Goal: Information Seeking & Learning: Learn about a topic

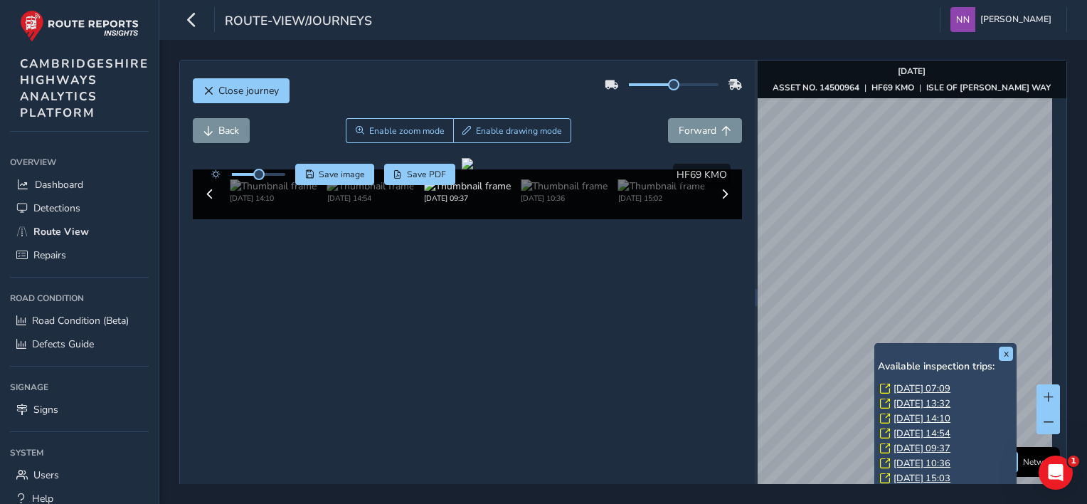
click at [922, 435] on link "[DATE] 14:54" at bounding box center [921, 433] width 57 height 13
click at [923, 432] on link "[DATE] 14:54" at bounding box center [921, 433] width 57 height 13
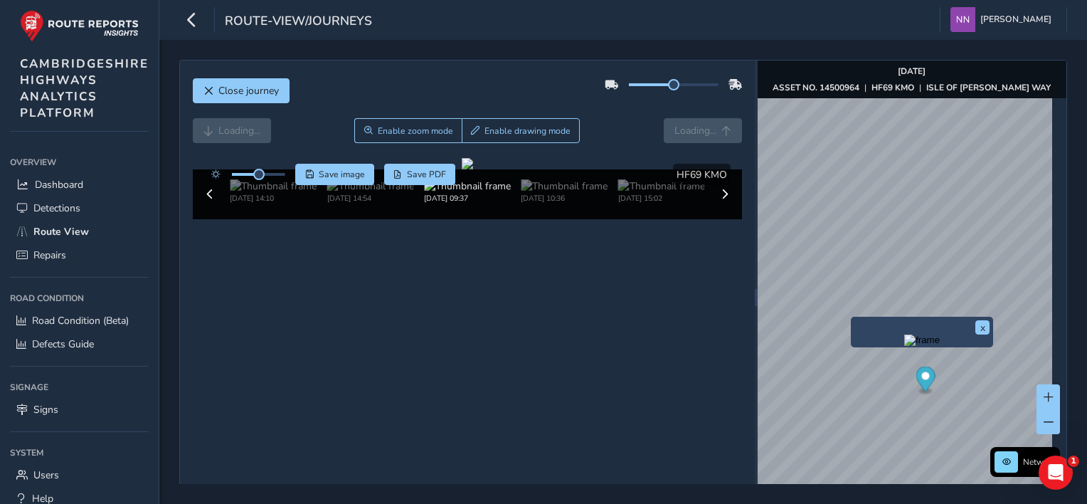
click at [854, 322] on div "x" at bounding box center [921, 331] width 135 height 23
click at [904, 346] on img "Preview frame" at bounding box center [922, 339] width 36 height 11
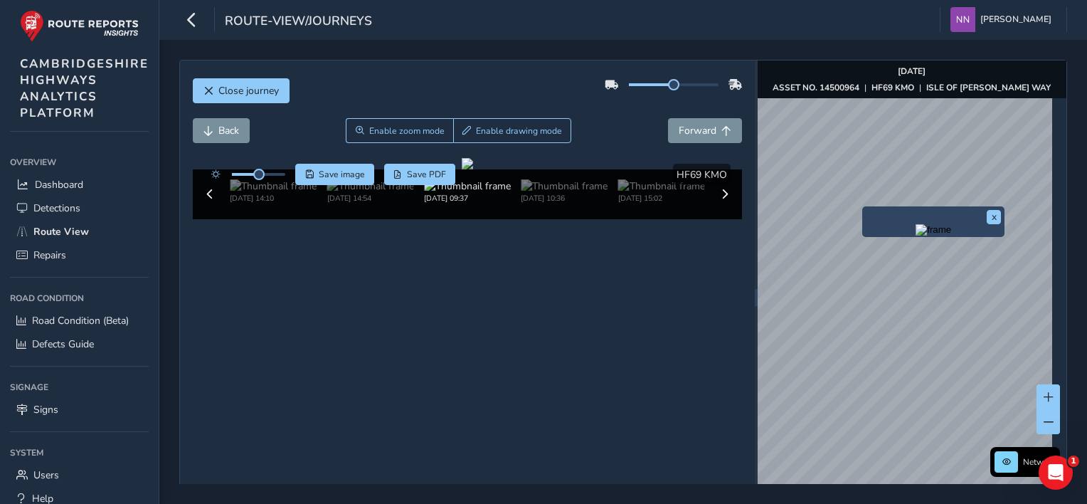
click at [867, 210] on div "x" at bounding box center [933, 221] width 135 height 23
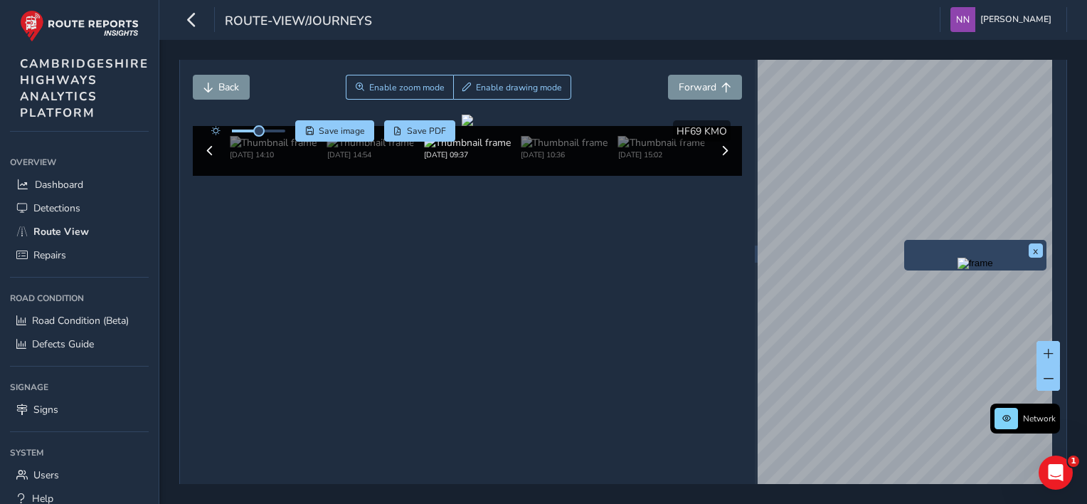
scroll to position [62, 0]
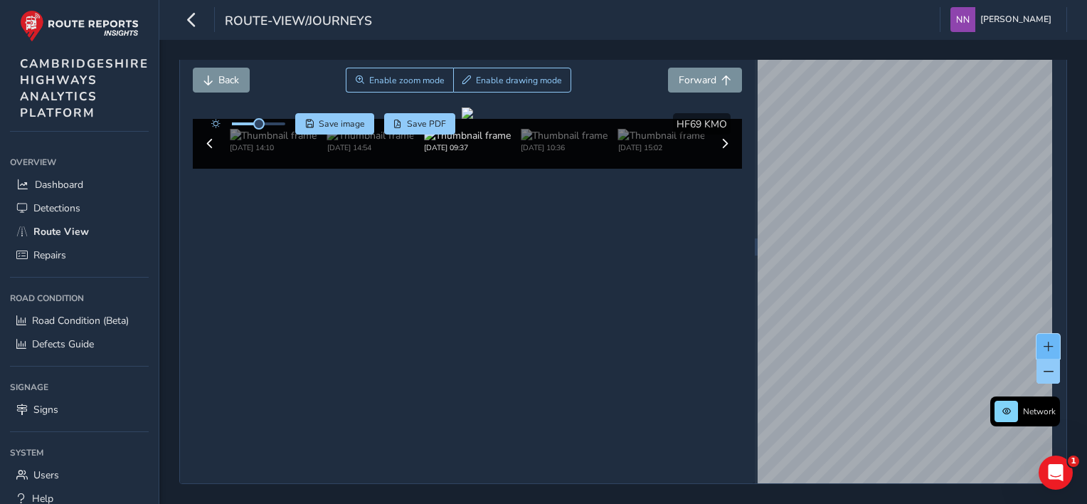
click at [1039, 340] on button at bounding box center [1047, 346] width 23 height 25
click at [1043, 366] on span at bounding box center [1048, 371] width 10 height 10
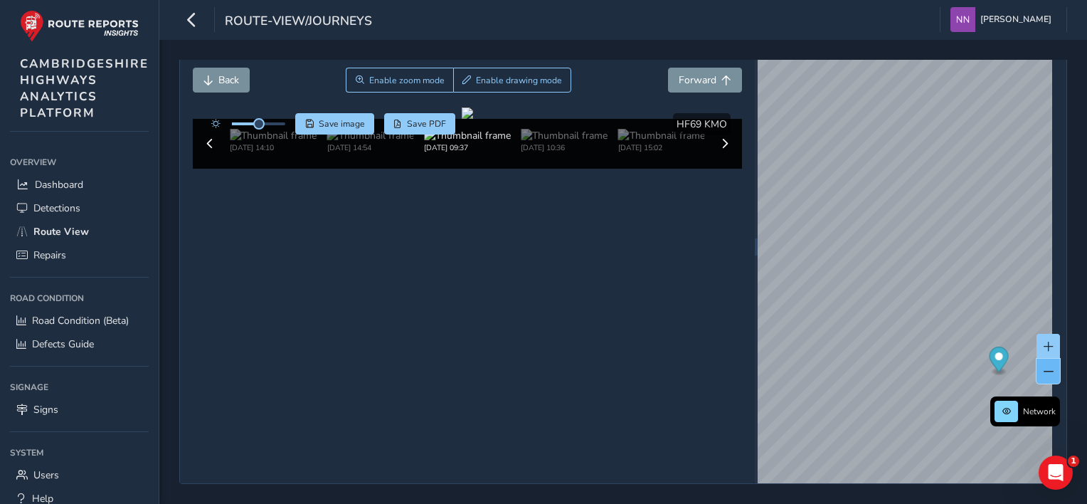
click at [1043, 366] on span at bounding box center [1048, 371] width 10 height 10
click at [1036, 359] on button at bounding box center [1047, 370] width 23 height 25
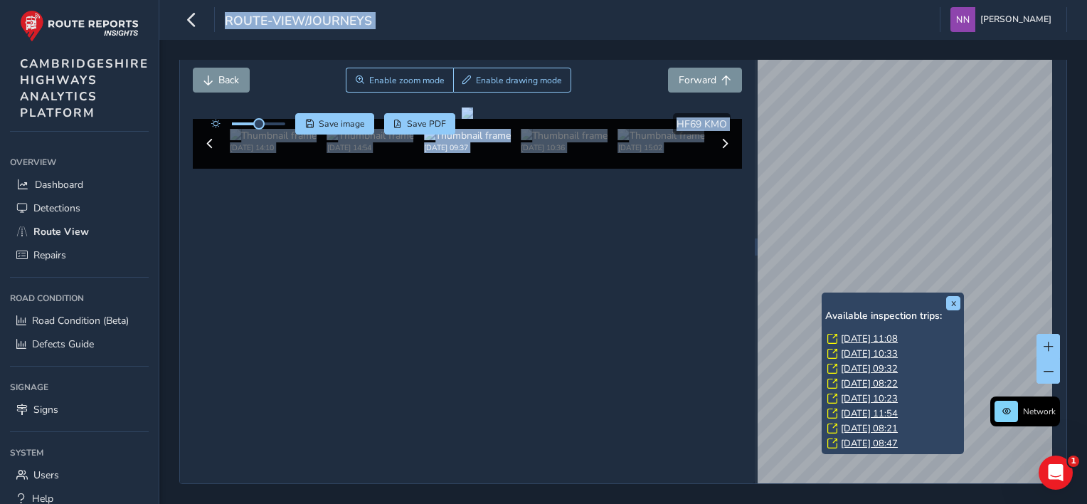
click at [865, 220] on div "x Available inspection trips: [DATE] 11:08 [DATE] 10:33 [DATE] 09:32 [DATE] 08:…" at bounding box center [912, 246] width 309 height 473
